Goal: Task Accomplishment & Management: Use online tool/utility

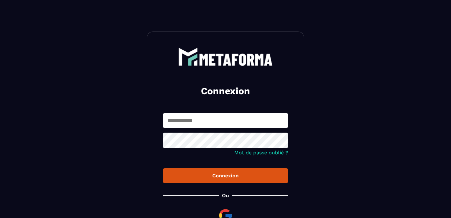
click at [192, 125] on input "text" at bounding box center [225, 120] width 125 height 15
type input "**********"
click at [163, 168] on button "Connexion" at bounding box center [225, 175] width 125 height 15
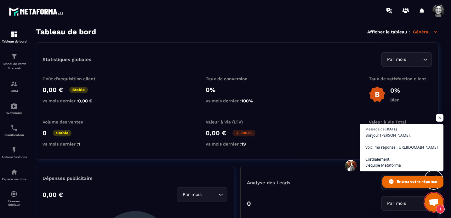
click at [384, 32] on icon at bounding box center [435, 32] width 3 height 2
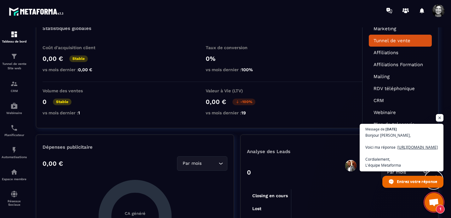
scroll to position [42, 0]
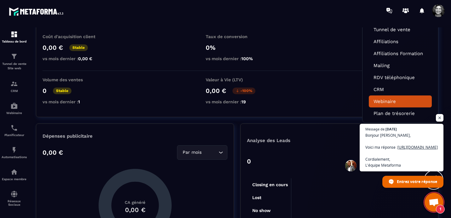
click at [384, 99] on link "Webinaire" at bounding box center [400, 102] width 54 height 6
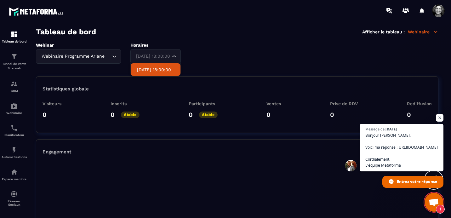
click at [187, 56] on div "Webinar Webinaire Programme Ariane Loading... Horaires [DATE] 18:00:00 Loading.…" at bounding box center [237, 53] width 402 height 21
click at [208, 56] on div "Webinar Webinaire Programme Ariane Loading... Horaires [DATE] 18:00:00 Loading.…" at bounding box center [237, 53] width 402 height 21
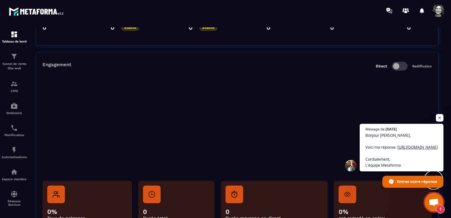
scroll to position [110, 0]
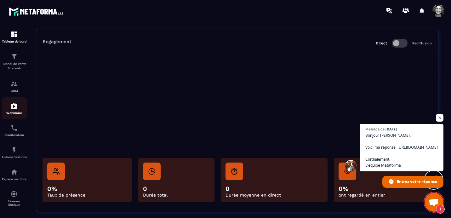
click at [17, 109] on img at bounding box center [14, 106] width 8 height 8
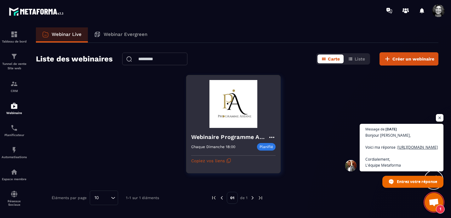
click at [274, 136] on icon at bounding box center [272, 138] width 8 height 8
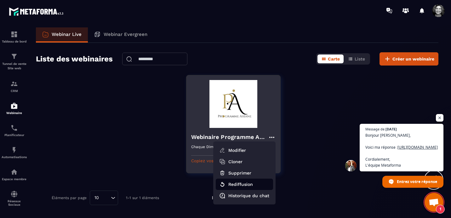
click at [242, 184] on button "Rediffusion" at bounding box center [244, 184] width 57 height 11
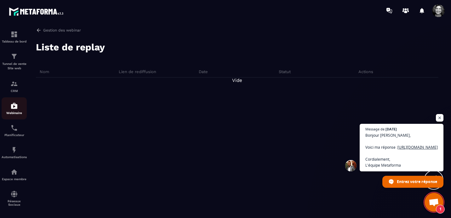
click at [14, 107] on img at bounding box center [14, 106] width 8 height 8
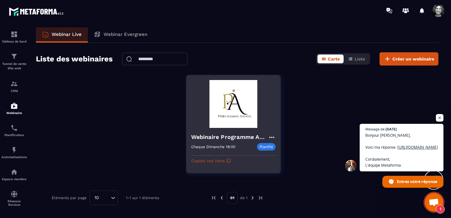
click at [272, 137] on icon at bounding box center [272, 138] width 8 height 8
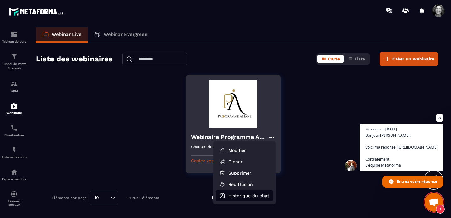
click at [242, 196] on button "Historique du chat" at bounding box center [244, 195] width 57 height 11
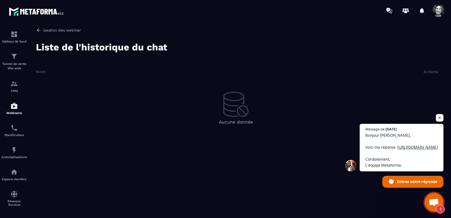
click at [40, 30] on icon at bounding box center [39, 30] width 6 height 6
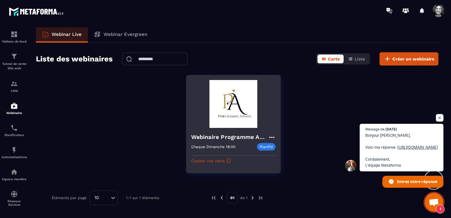
click at [273, 136] on icon at bounding box center [272, 138] width 8 height 8
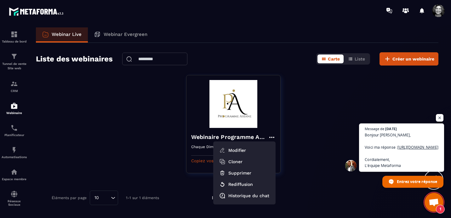
click at [381, 145] on span "Bonjour [PERSON_NAME], Voici ma réponse : [URL][DOMAIN_NAME] Cordialement, L'éq…" at bounding box center [401, 150] width 73 height 37
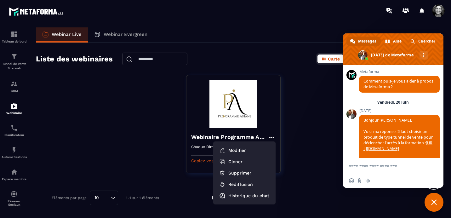
scroll to position [8139, 0]
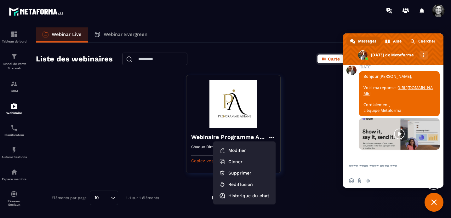
click at [384, 134] on link at bounding box center [399, 133] width 81 height 31
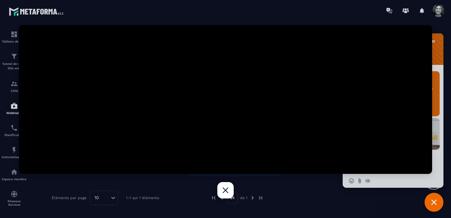
click at [227, 194] on div "Fermer" at bounding box center [225, 190] width 16 height 16
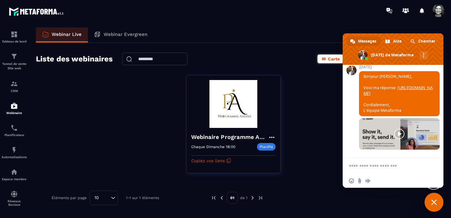
click at [384, 203] on div at bounding box center [348, 198] width 150 height 14
click at [384, 202] on span "Fermer le chat" at bounding box center [434, 202] width 6 height 6
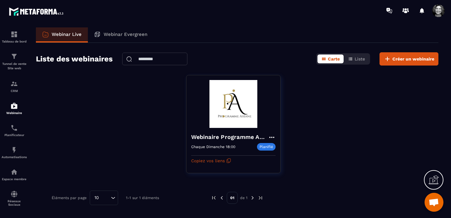
click at [384, 203] on span "Ouvrir le chat" at bounding box center [434, 202] width 10 height 9
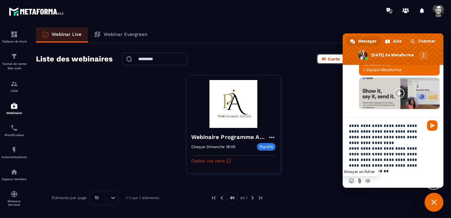
type textarea "**********"
click at [360, 181] on input "Envoyer un fichier" at bounding box center [359, 180] width 5 height 5
type input "**********"
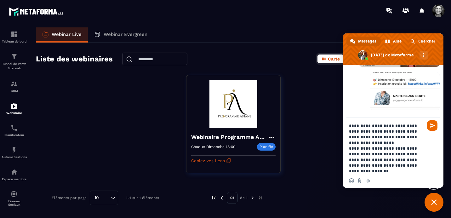
scroll to position [8222, 0]
click at [384, 127] on span "Envoyer" at bounding box center [432, 125] width 5 height 5
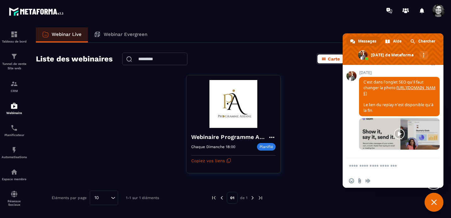
scroll to position [8321, 0]
click at [352, 164] on textarea "Entrez votre message..." at bounding box center [386, 166] width 74 height 6
click at [350, 177] on div "Insérer un emoji Envoyer un fichier Message audio" at bounding box center [393, 181] width 101 height 14
click at [350, 181] on span "Insérer un emoji" at bounding box center [351, 180] width 5 height 5
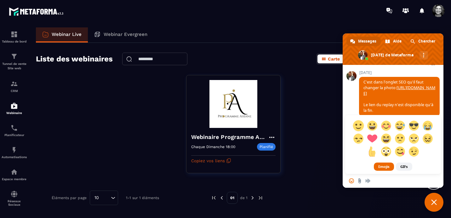
click at [359, 123] on span at bounding box center [358, 125] width 11 height 11
type textarea "**********"
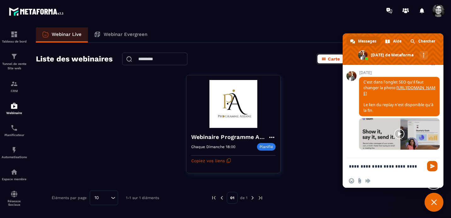
click at [384, 166] on span "Envoyer" at bounding box center [432, 166] width 5 height 5
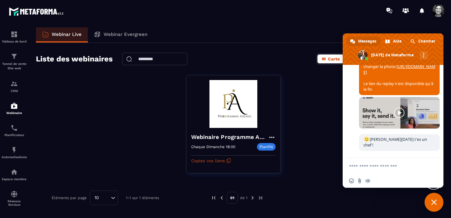
scroll to position [8336, 0]
click at [15, 62] on p "Tunnel de vente Site web" at bounding box center [14, 66] width 25 height 9
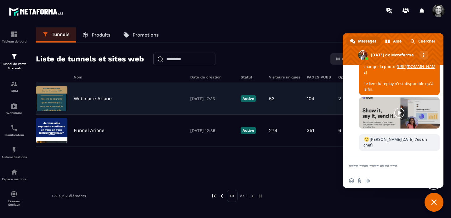
click at [131, 98] on div "Webinaire Ariane" at bounding box center [129, 99] width 110 height 6
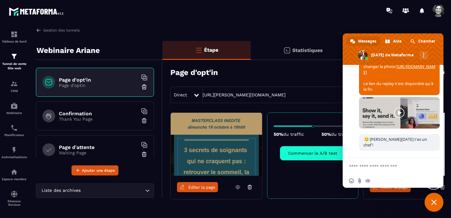
click at [384, 207] on span "Fermer le chat" at bounding box center [433, 202] width 19 height 19
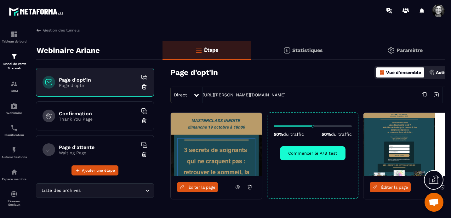
click at [199, 187] on span "Éditer la page" at bounding box center [201, 187] width 27 height 5
